Goal: Task Accomplishment & Management: Manage account settings

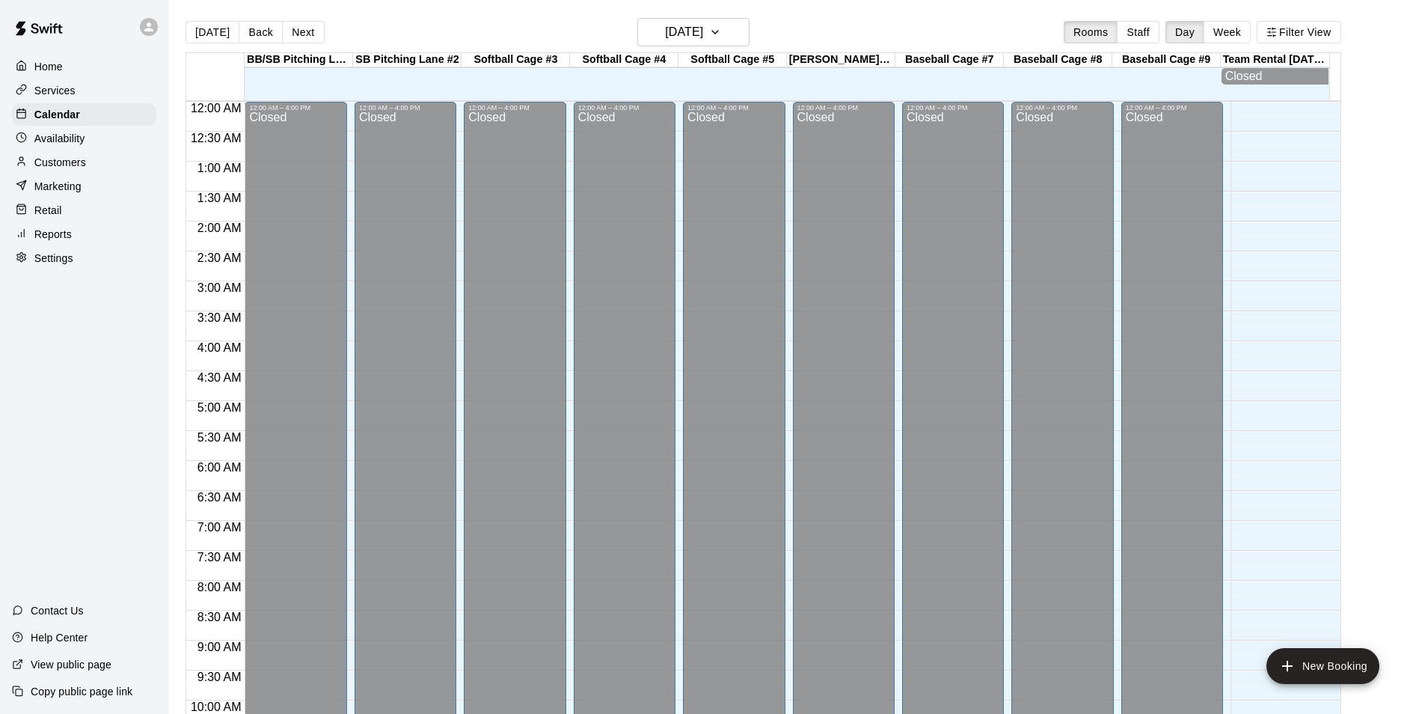
scroll to position [760, 0]
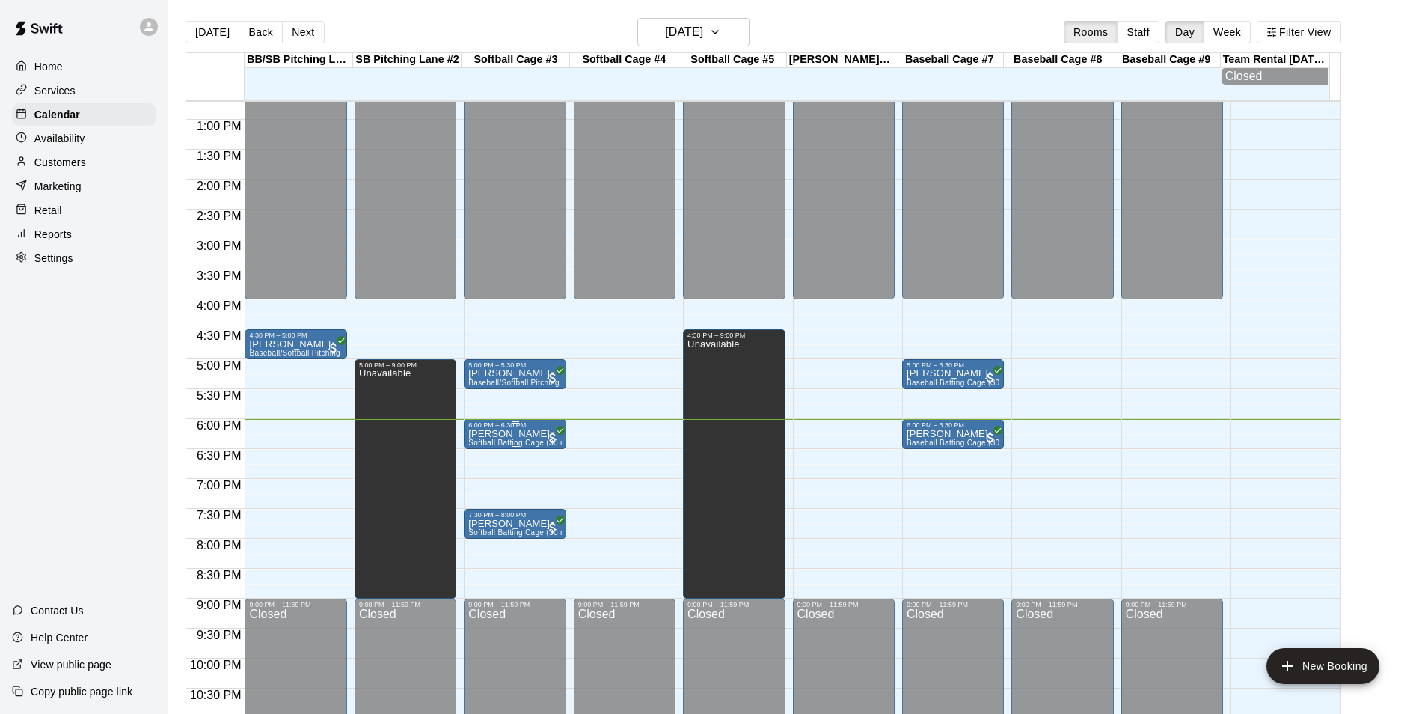
click at [527, 434] on p "[PERSON_NAME]" at bounding box center [514, 434] width 93 height 0
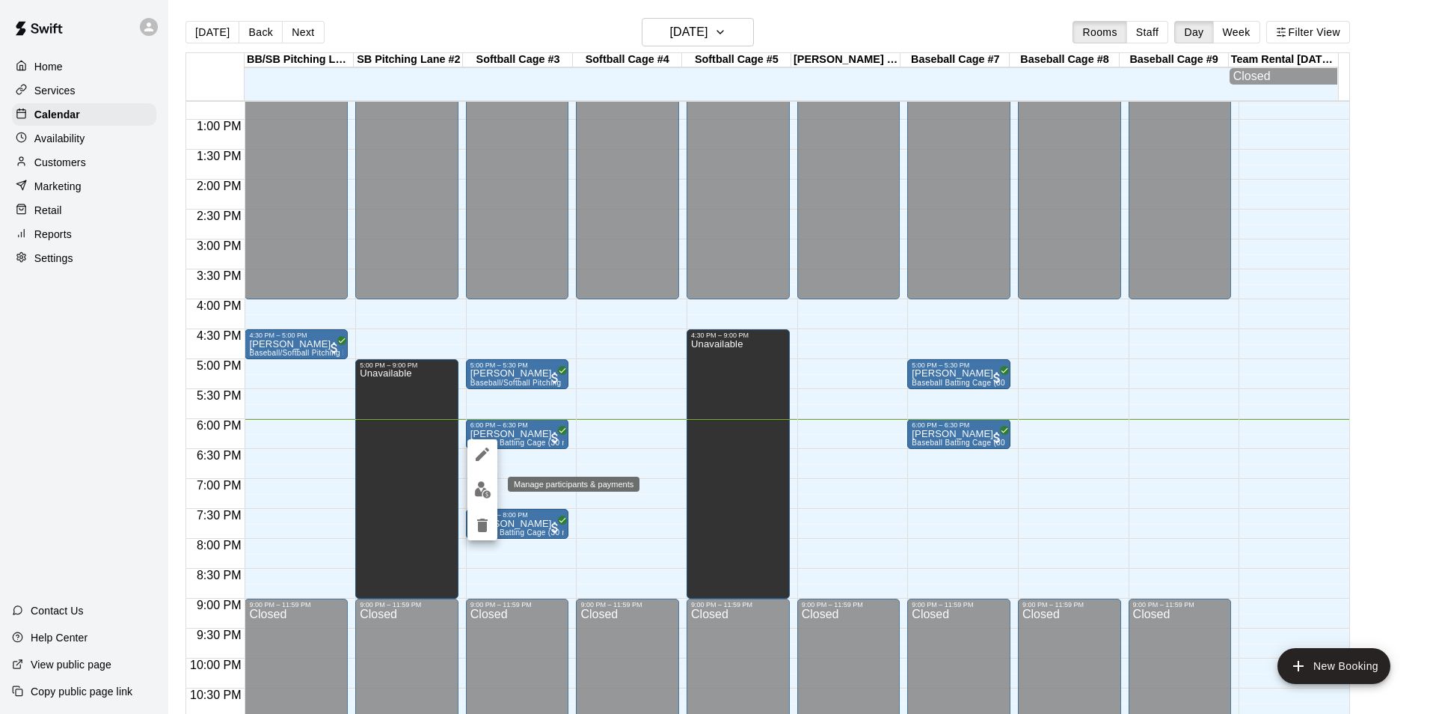
click at [475, 490] on img "edit" at bounding box center [482, 489] width 17 height 17
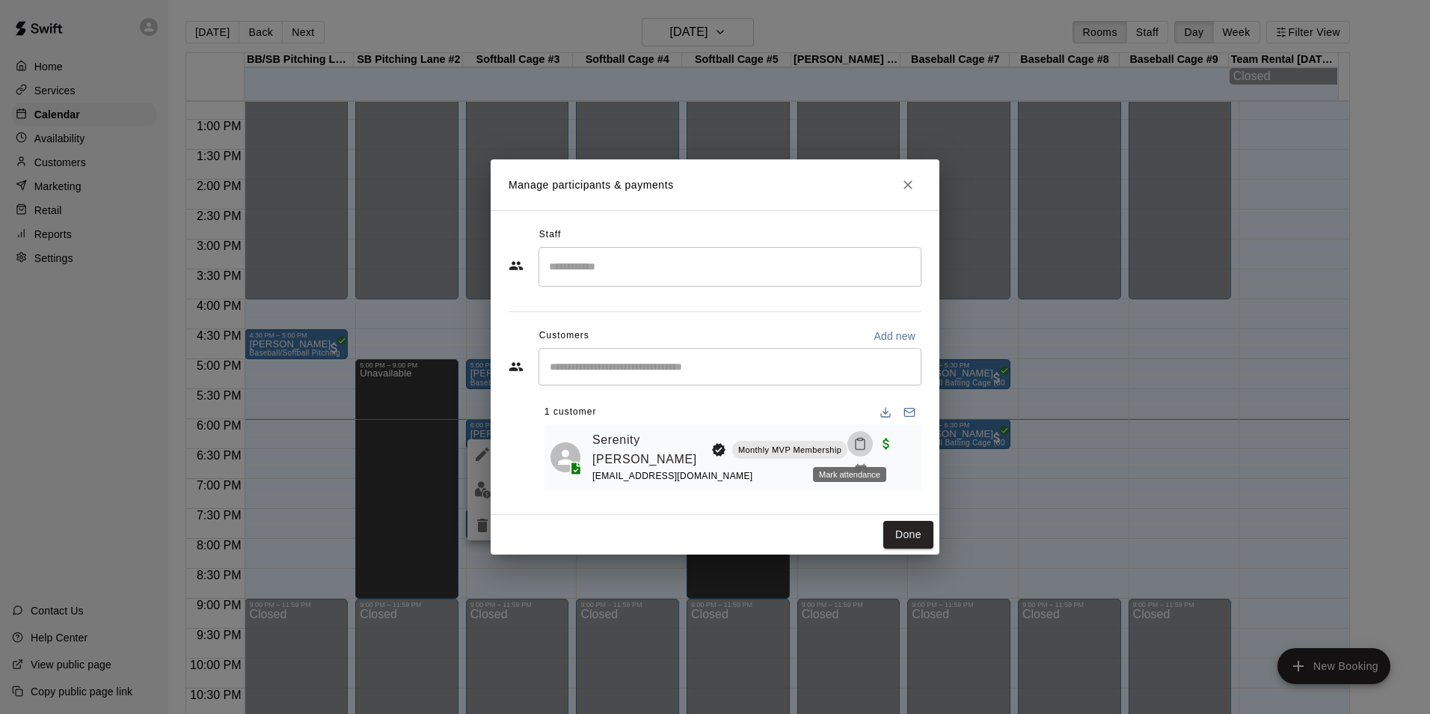
click at [853, 441] on icon "Mark attendance" at bounding box center [859, 443] width 13 height 13
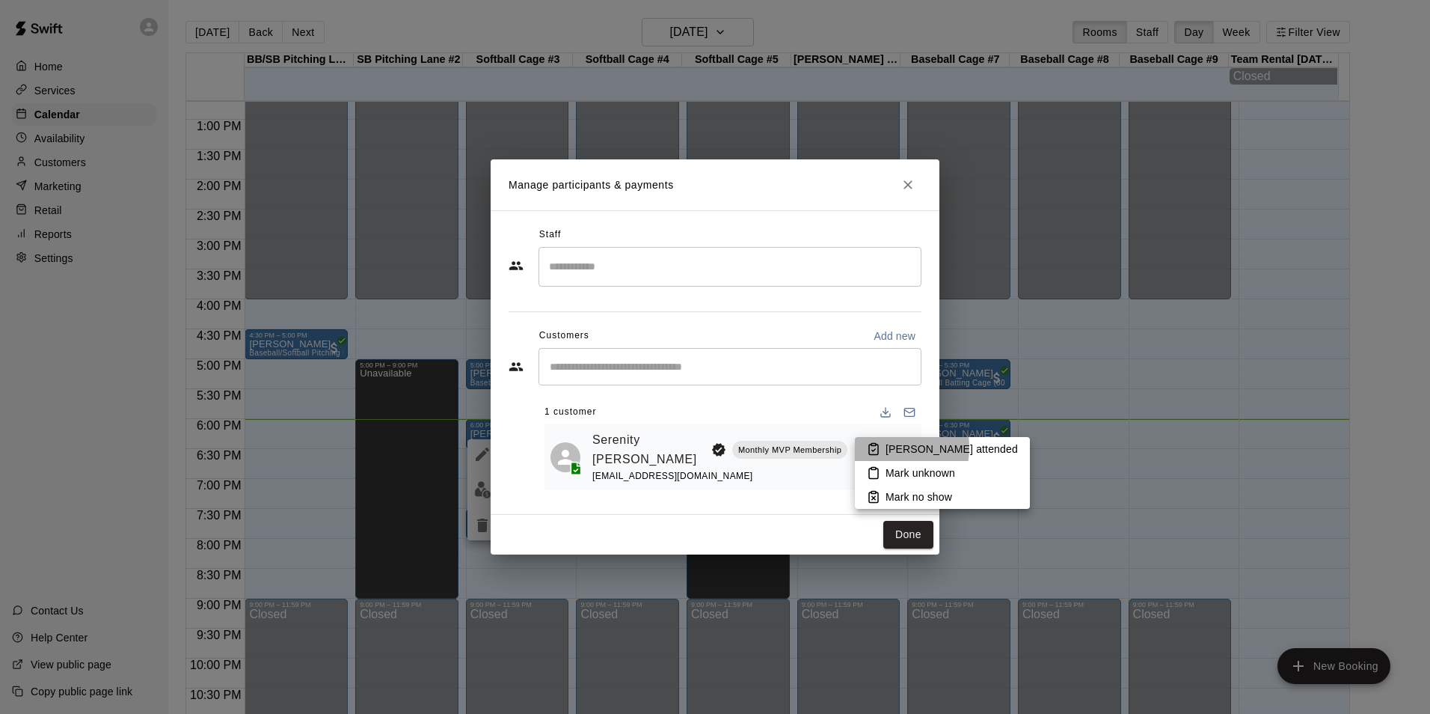
click at [880, 447] on icon at bounding box center [873, 448] width 13 height 13
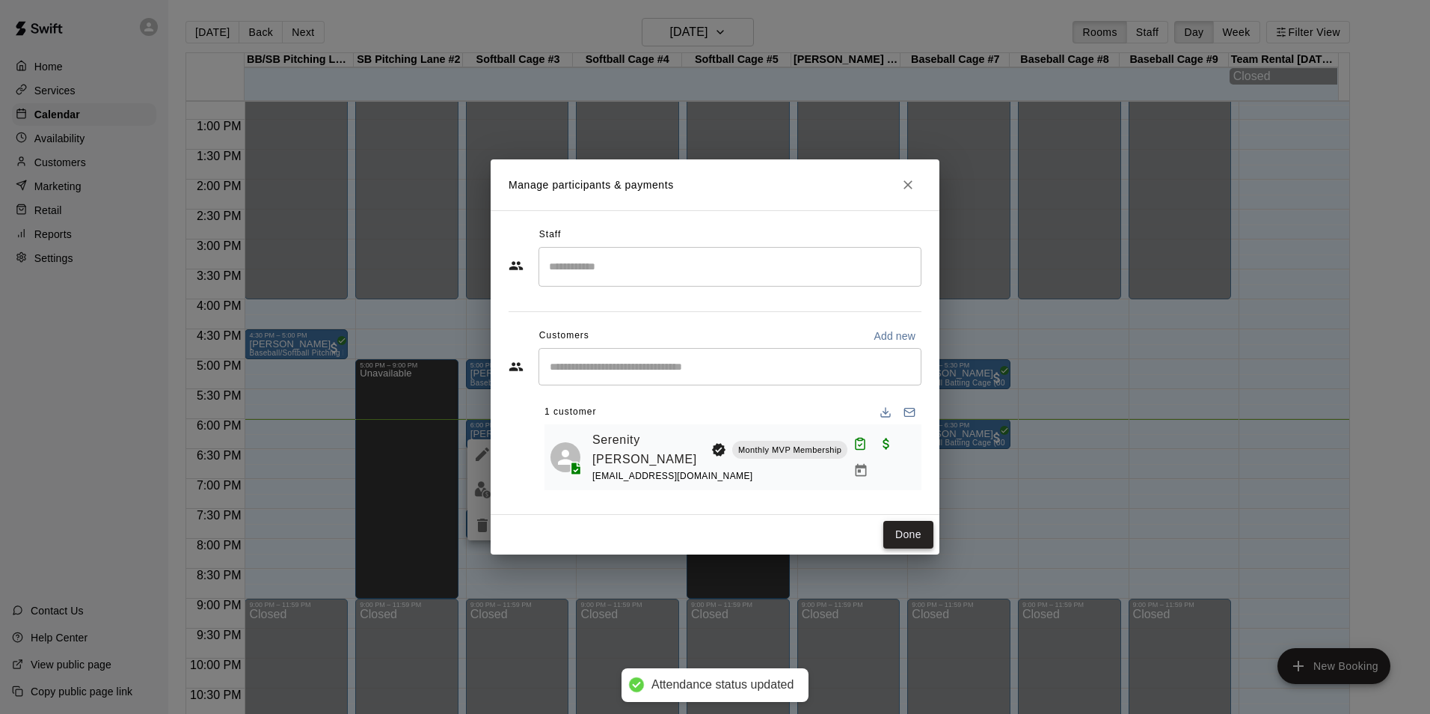
click at [919, 547] on button "Done" at bounding box center [908, 535] width 50 height 28
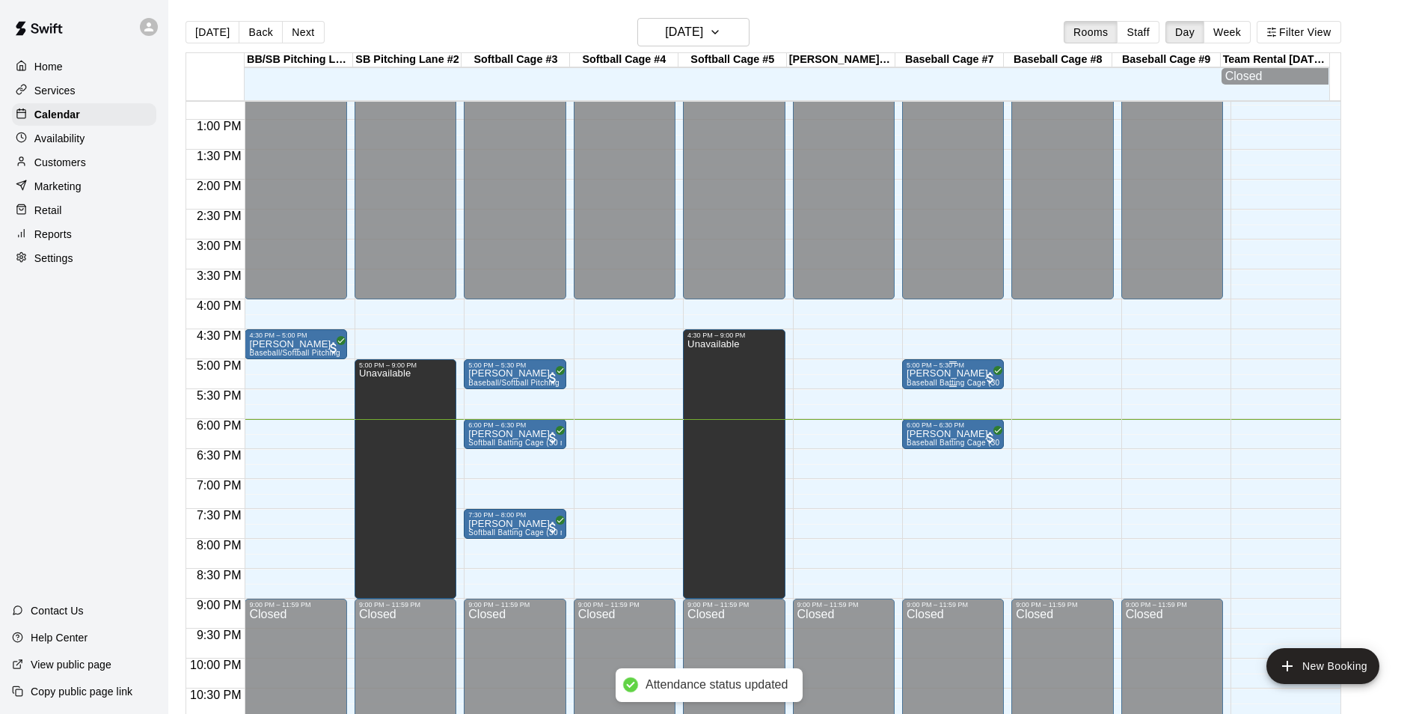
click at [964, 379] on div "[PERSON_NAME] Coffee Baseball Batting Cage (30 min)" at bounding box center [953, 726] width 93 height 714
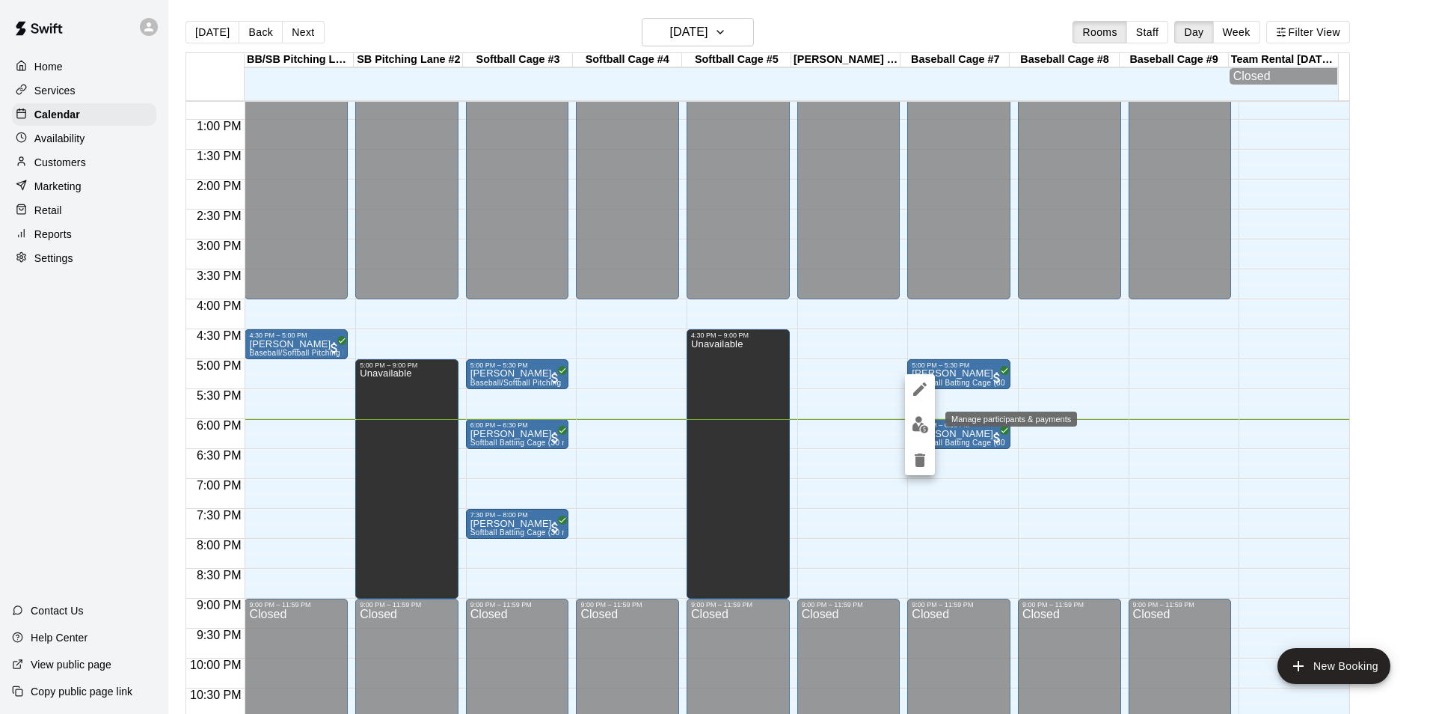
click at [920, 422] on img "edit" at bounding box center [920, 424] width 17 height 17
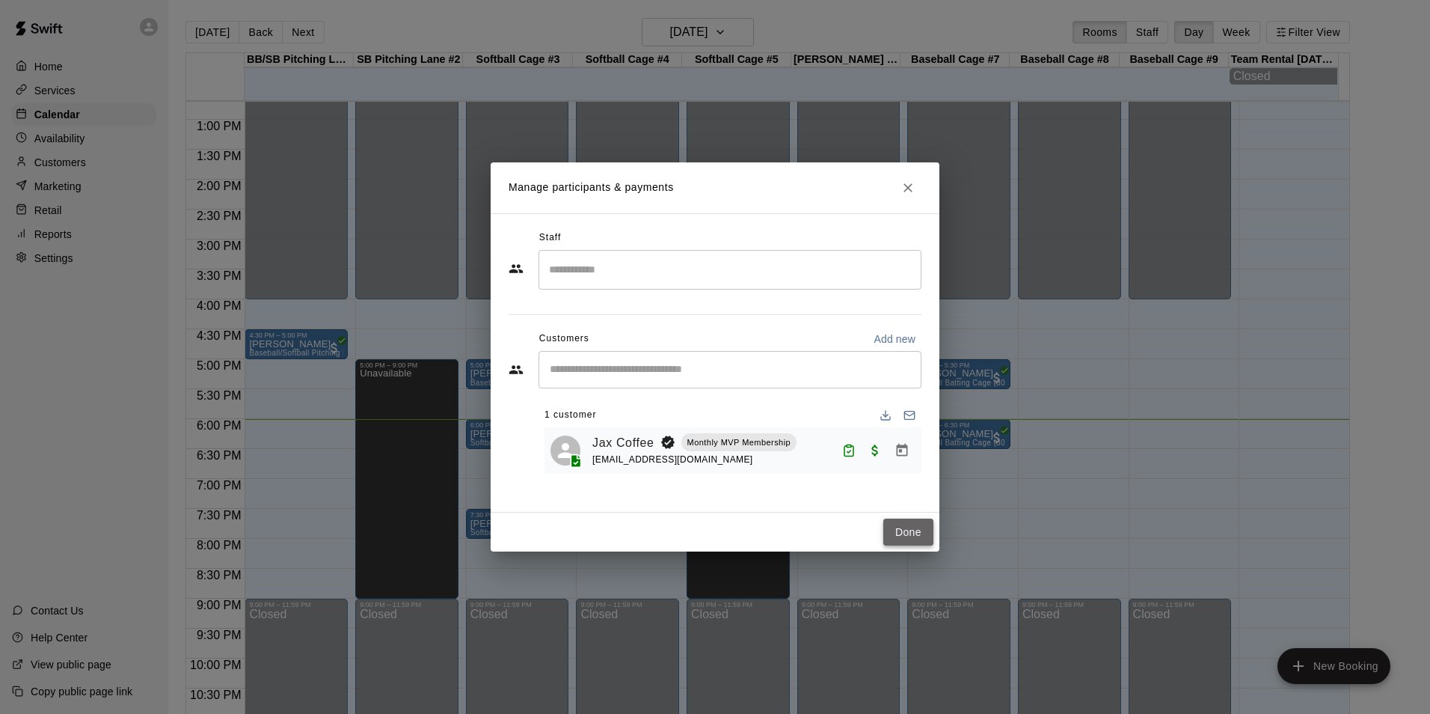
click at [910, 531] on button "Done" at bounding box center [908, 532] width 50 height 28
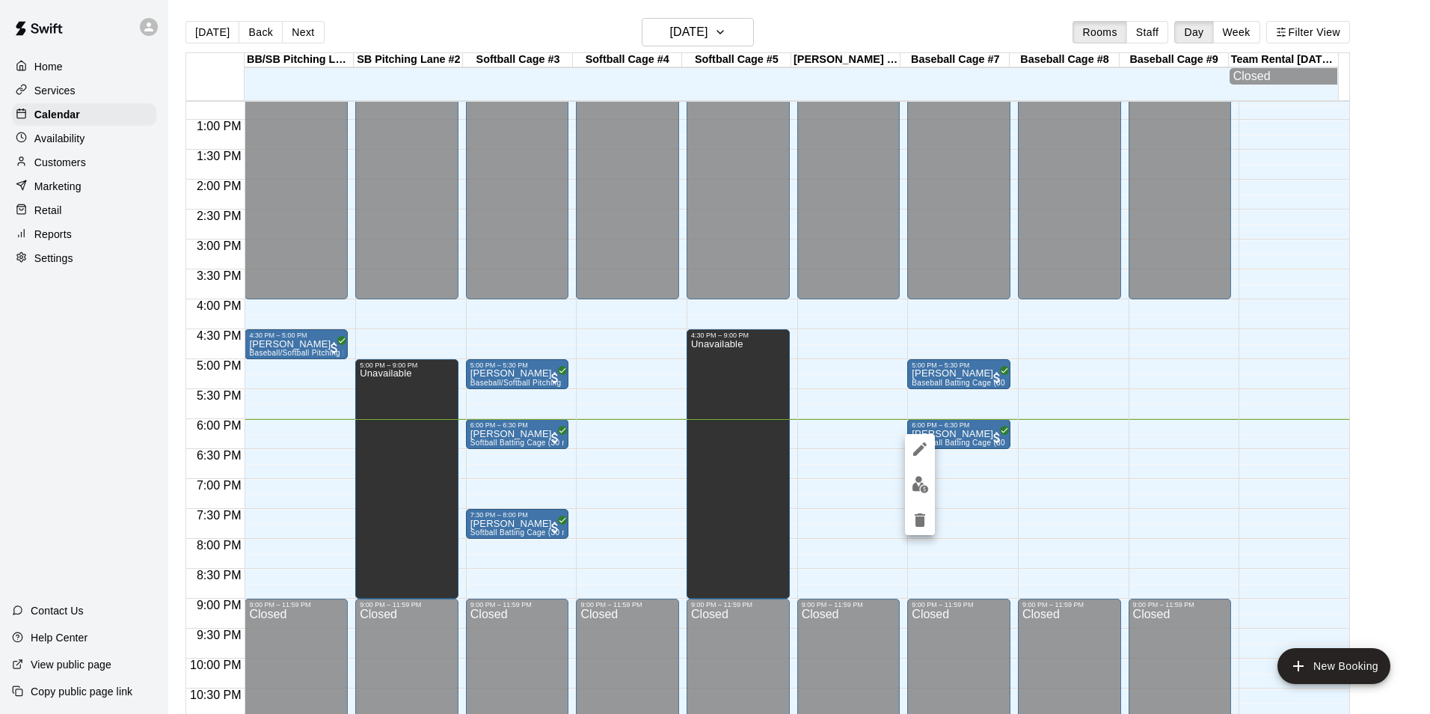
click at [1033, 413] on div at bounding box center [715, 357] width 1430 height 714
